Goal: Task Accomplishment & Management: Manage account settings

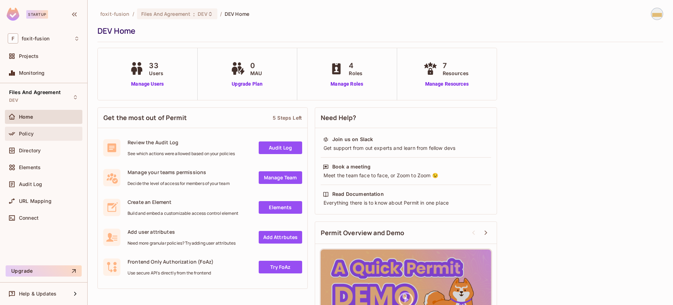
click at [30, 134] on span "Policy" at bounding box center [26, 134] width 15 height 6
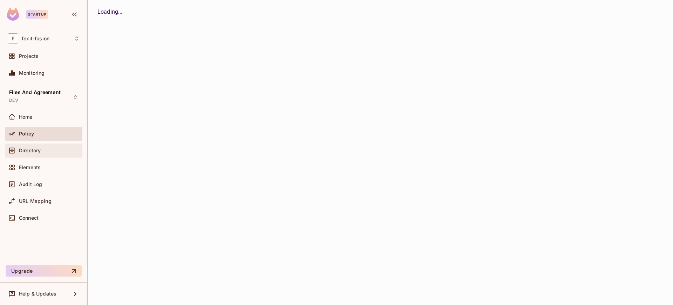
click at [31, 153] on div "Directory" at bounding box center [44, 150] width 72 height 8
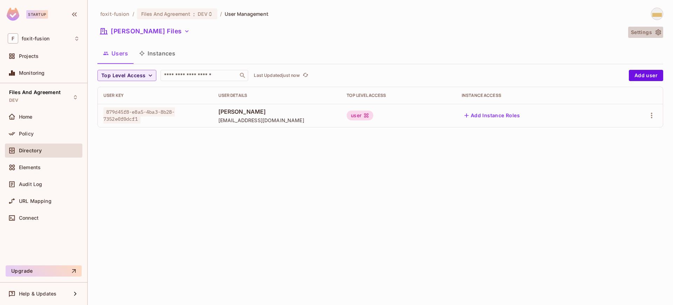
click at [641, 33] on button "Settings" at bounding box center [645, 32] width 35 height 11
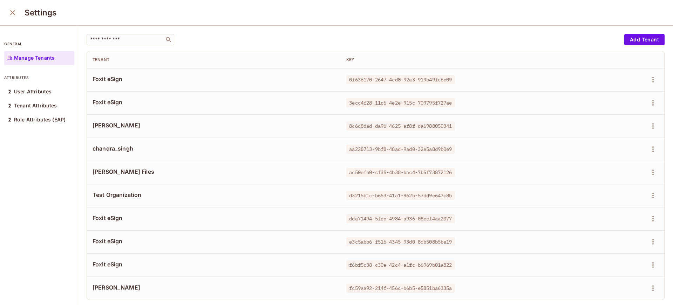
click at [640, 73] on td at bounding box center [616, 79] width 97 height 23
click at [653, 80] on icon "button" at bounding box center [653, 80] width 1 height 6
click at [611, 130] on div "Delete Tenant" at bounding box center [614, 126] width 33 height 7
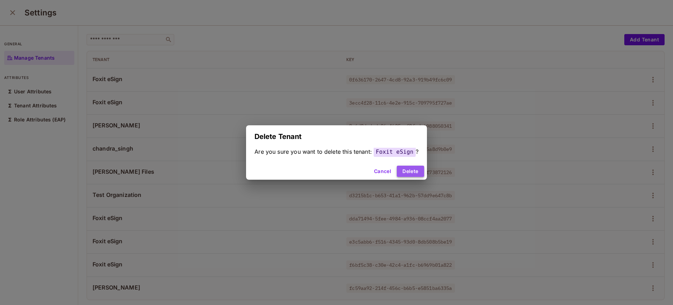
click at [409, 168] on button "Delete" at bounding box center [410, 171] width 27 height 11
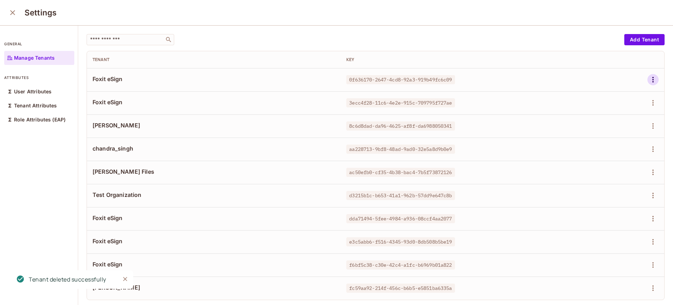
click at [649, 78] on icon "button" at bounding box center [653, 79] width 8 height 8
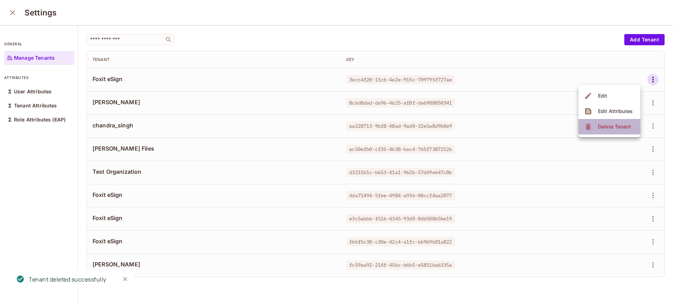
click at [611, 122] on span "Delete Tenant" at bounding box center [614, 126] width 37 height 11
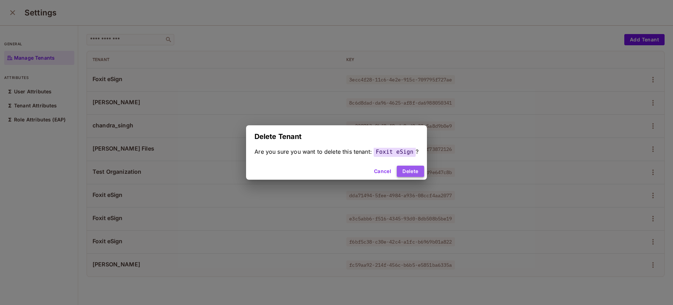
click at [410, 169] on button "Delete" at bounding box center [410, 171] width 27 height 11
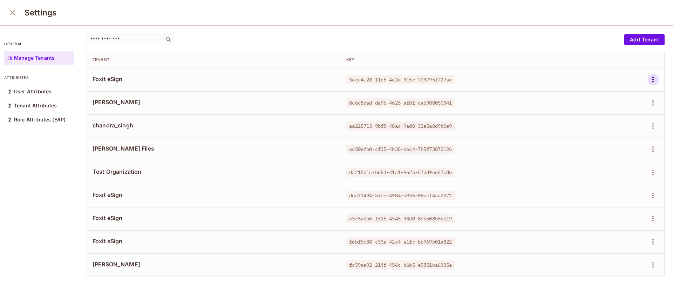
click at [649, 82] on icon "button" at bounding box center [653, 79] width 8 height 8
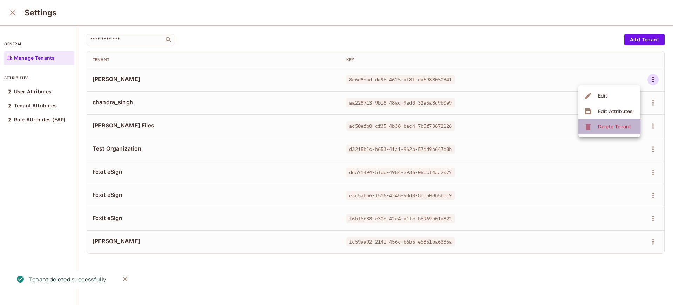
click at [607, 125] on div "Delete Tenant" at bounding box center [614, 126] width 33 height 7
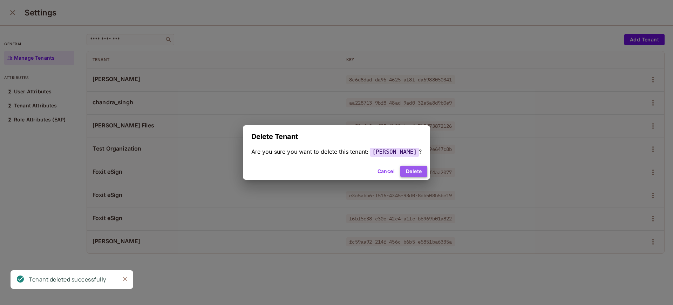
click at [408, 174] on button "Delete" at bounding box center [413, 171] width 27 height 11
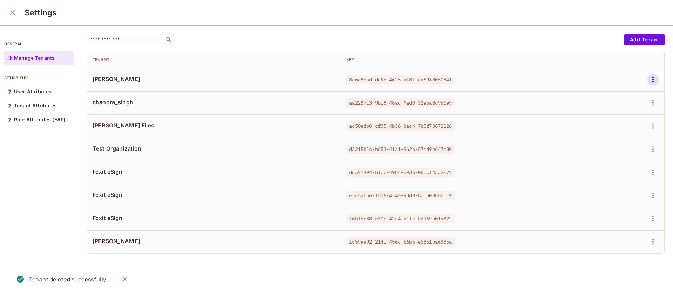
click at [648, 79] on button "button" at bounding box center [653, 79] width 11 height 11
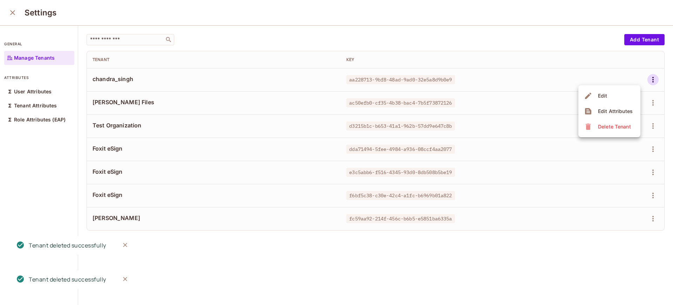
click at [601, 126] on div "Delete Tenant" at bounding box center [614, 126] width 33 height 7
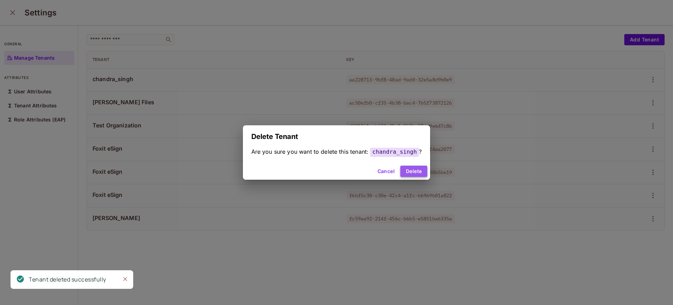
click at [412, 168] on button "Delete" at bounding box center [413, 171] width 27 height 11
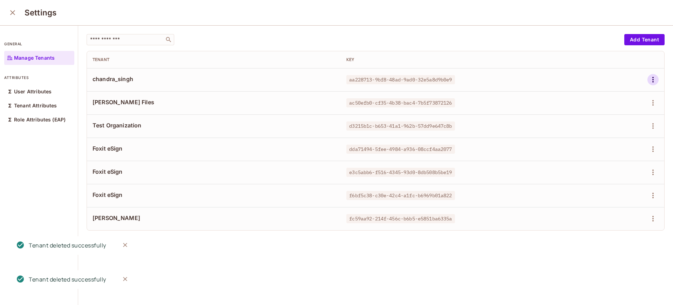
click at [649, 79] on icon "button" at bounding box center [653, 79] width 8 height 8
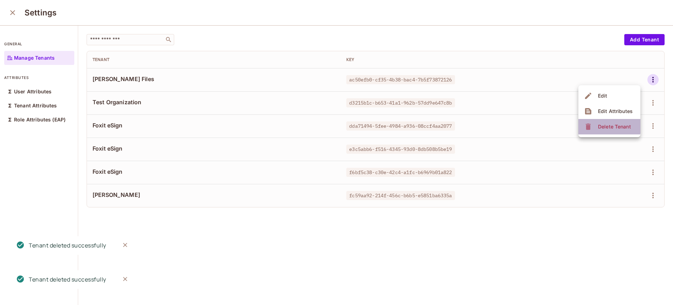
click at [603, 126] on div "Delete Tenant" at bounding box center [614, 126] width 33 height 7
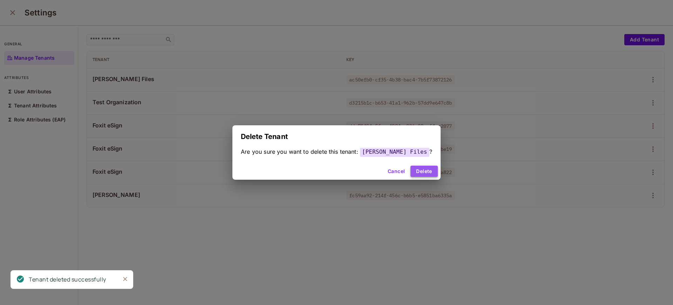
click at [418, 172] on button "Delete" at bounding box center [424, 171] width 27 height 11
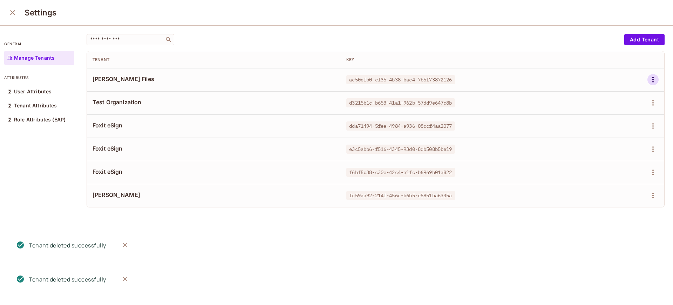
click at [649, 79] on icon "button" at bounding box center [653, 79] width 8 height 8
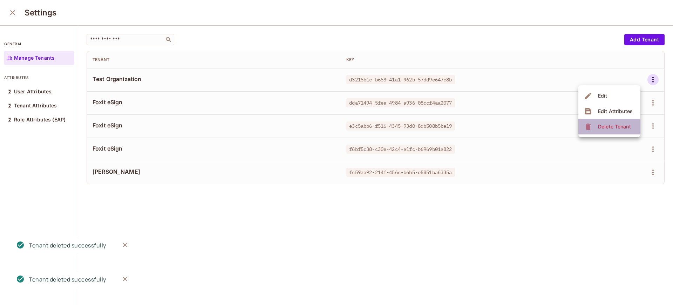
click at [616, 121] on span "Delete Tenant" at bounding box center [614, 126] width 37 height 11
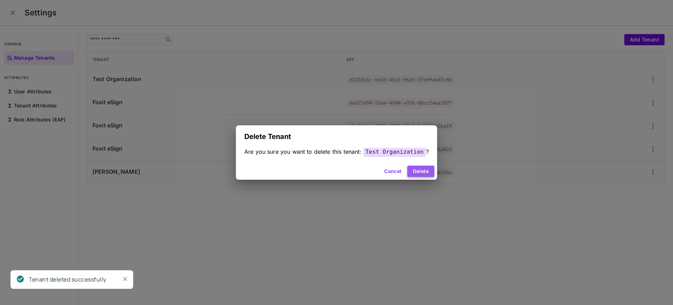
click at [421, 169] on button "Delete" at bounding box center [420, 171] width 27 height 11
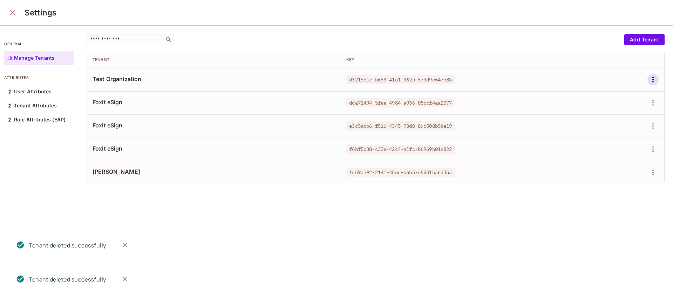
click at [649, 83] on icon "button" at bounding box center [653, 79] width 8 height 8
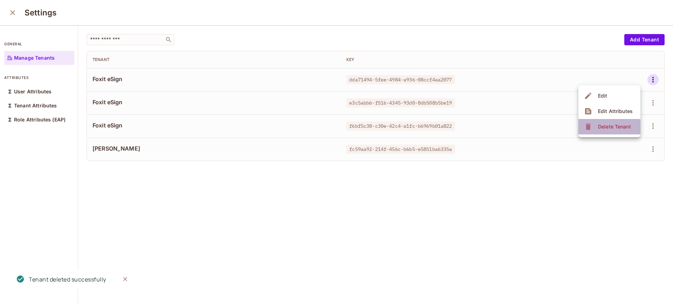
click at [599, 128] on div "Delete Tenant" at bounding box center [614, 126] width 33 height 7
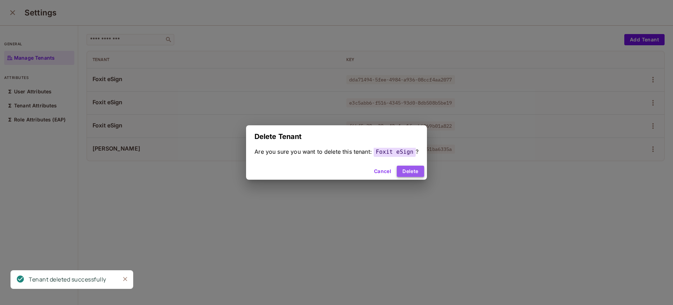
click at [412, 173] on button "Delete" at bounding box center [410, 171] width 27 height 11
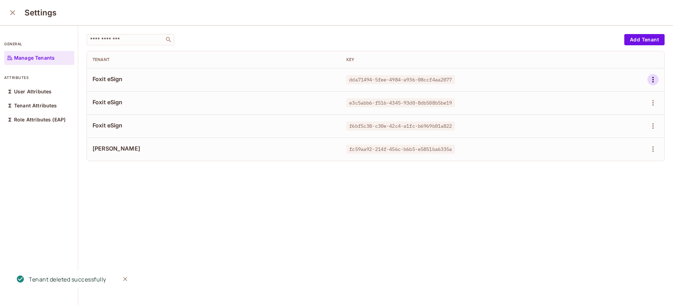
click at [649, 79] on icon "button" at bounding box center [653, 79] width 8 height 8
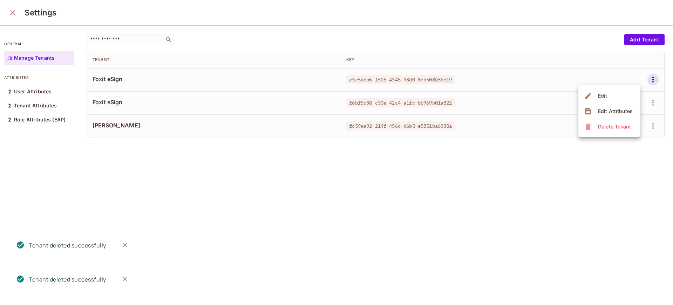
click at [606, 121] on span "Delete Tenant" at bounding box center [614, 126] width 37 height 11
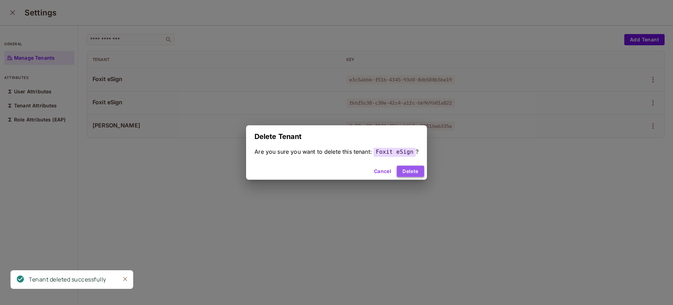
click at [419, 169] on button "Delete" at bounding box center [410, 171] width 27 height 11
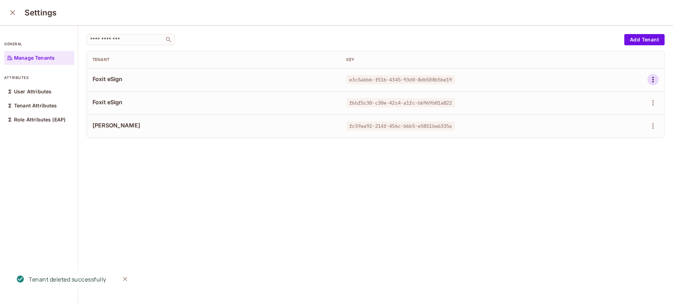
click at [649, 77] on icon "button" at bounding box center [653, 79] width 8 height 8
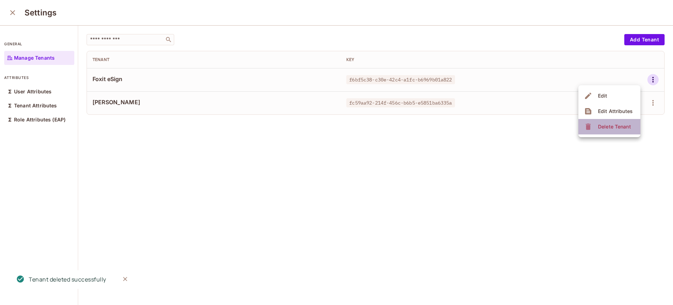
click at [607, 124] on div "Delete Tenant" at bounding box center [614, 126] width 33 height 7
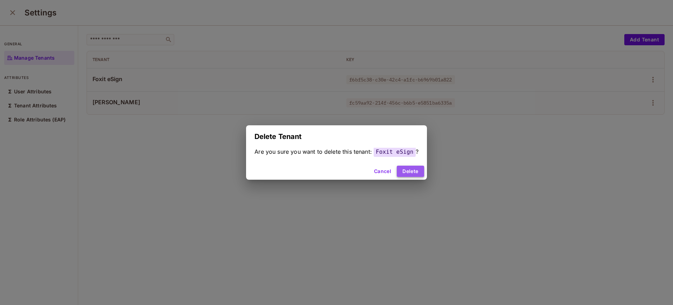
click at [411, 171] on button "Delete" at bounding box center [410, 171] width 27 height 11
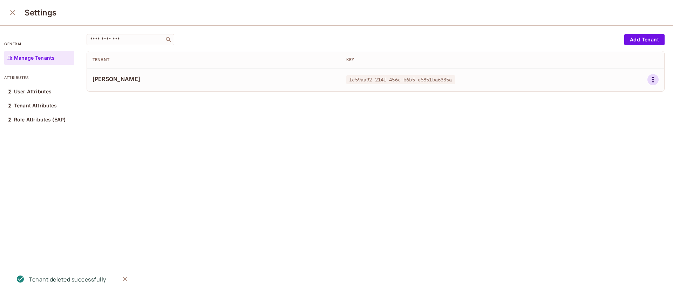
click at [649, 80] on icon "button" at bounding box center [653, 79] width 8 height 8
click at [605, 127] on div "Delete Tenant" at bounding box center [614, 126] width 33 height 7
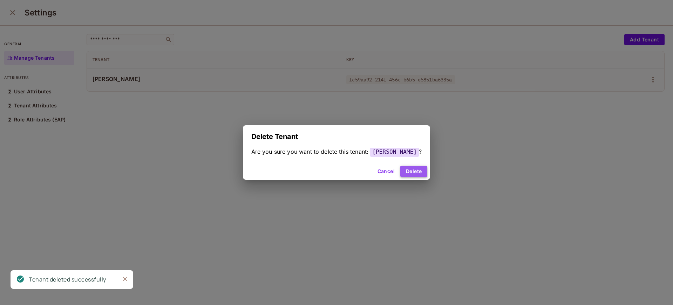
click at [404, 173] on button "Delete" at bounding box center [413, 171] width 27 height 11
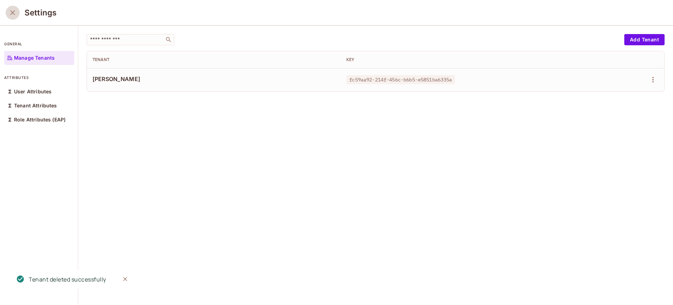
click at [12, 11] on icon "close" at bounding box center [12, 12] width 8 height 8
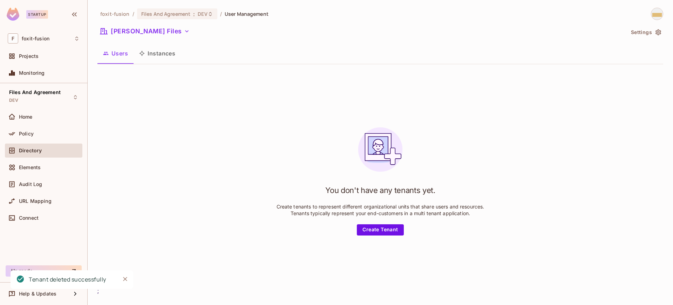
click at [25, 149] on span "Directory" at bounding box center [30, 151] width 23 height 6
click at [152, 46] on button "Instances" at bounding box center [157, 54] width 47 height 18
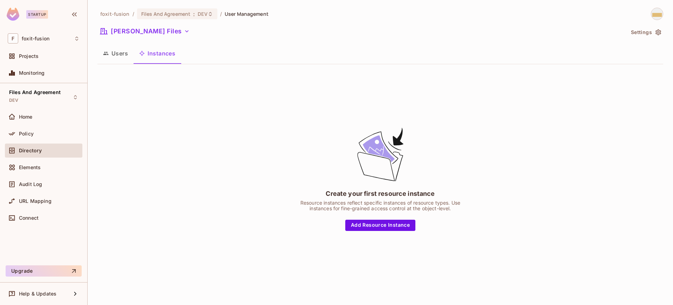
click at [120, 52] on button "Users" at bounding box center [115, 54] width 36 height 18
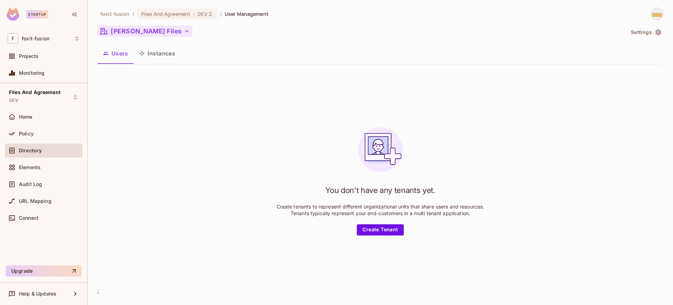
click at [183, 29] on icon "button" at bounding box center [186, 31] width 7 height 7
click at [129, 58] on li "All Tenants" at bounding box center [146, 63] width 98 height 15
click at [149, 31] on icon "button" at bounding box center [151, 31] width 7 height 7
click at [164, 53] on button "Instances" at bounding box center [157, 54] width 47 height 18
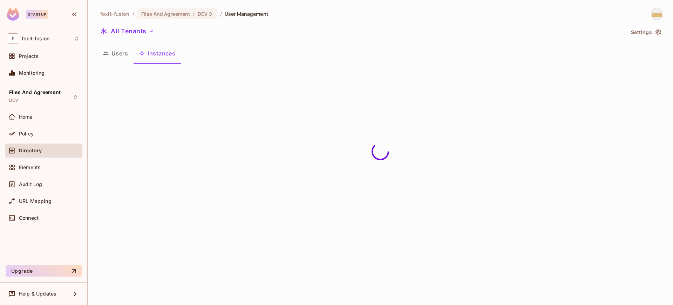
click at [125, 53] on button "Users" at bounding box center [115, 54] width 36 height 18
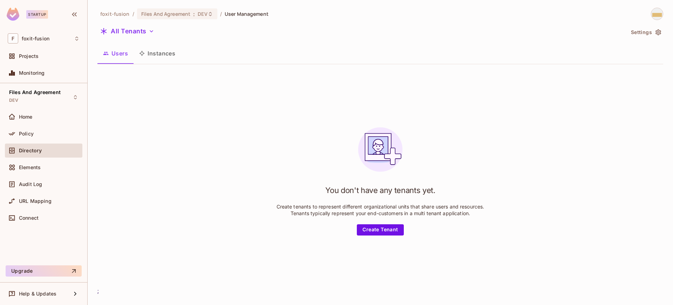
click at [164, 54] on button "Instances" at bounding box center [157, 54] width 47 height 18
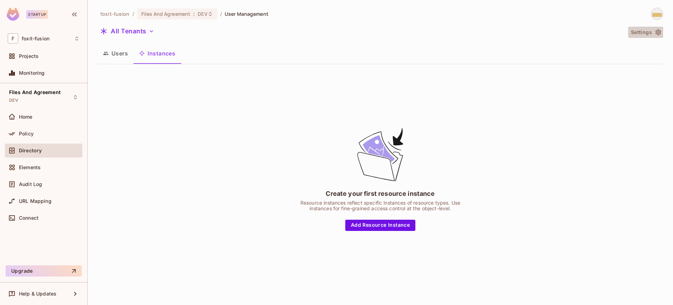
click at [653, 34] on button "Settings" at bounding box center [645, 32] width 35 height 11
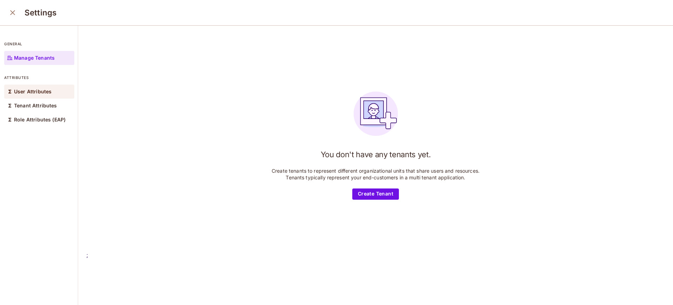
click at [42, 89] on p "User Attributes" at bounding box center [33, 92] width 38 height 6
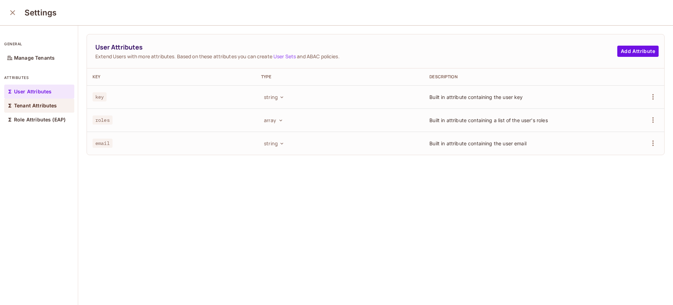
click at [35, 103] on p "Tenant Attributes" at bounding box center [35, 106] width 43 height 6
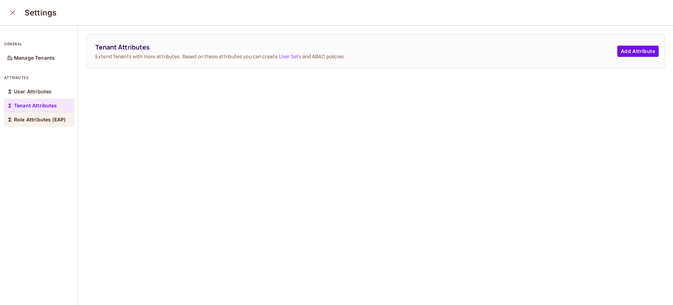
click at [36, 119] on p "Role Attributes (EAP)" at bounding box center [40, 120] width 52 height 6
click at [12, 11] on icon "close" at bounding box center [12, 12] width 8 height 8
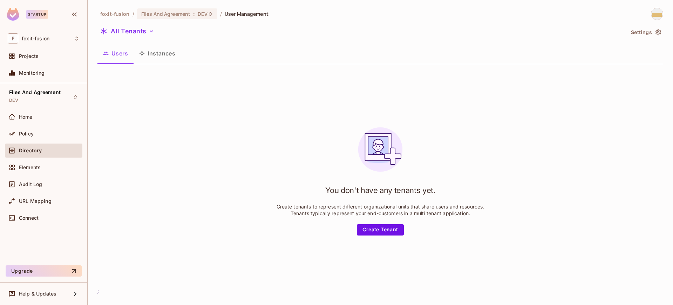
click at [25, 152] on span "Directory" at bounding box center [30, 151] width 23 height 6
click at [144, 31] on button "All Tenants" at bounding box center [127, 31] width 60 height 11
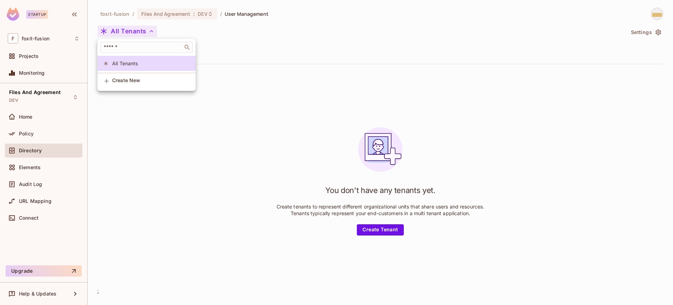
click at [144, 31] on div at bounding box center [336, 152] width 673 height 305
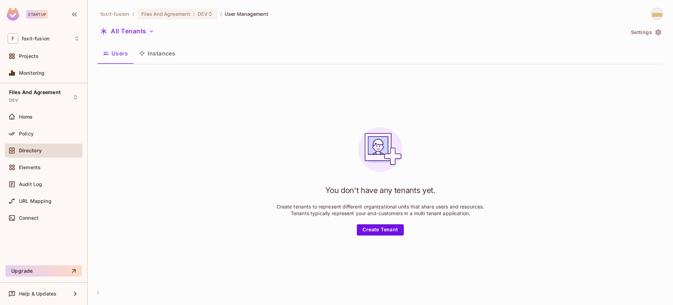
click at [247, 144] on div "You don't have any tenants yet. Create tenants to represent different organizat…" at bounding box center [380, 178] width 566 height 217
